Goal: Learn about a topic

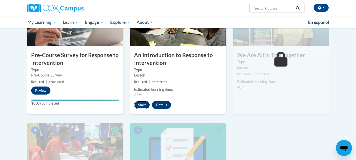
click at [141, 106] on button "Start" at bounding box center [142, 105] width 16 height 8
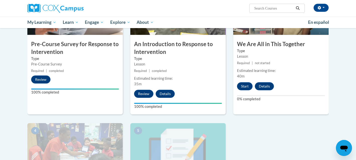
scroll to position [147, 0]
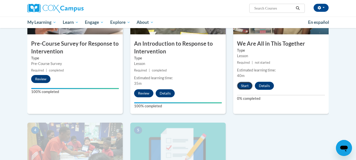
click at [247, 89] on button "Start" at bounding box center [245, 86] width 16 height 8
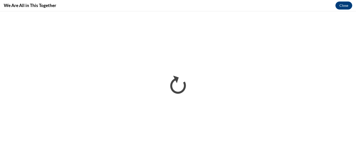
scroll to position [0, 0]
